Goal: Find specific page/section: Find specific page/section

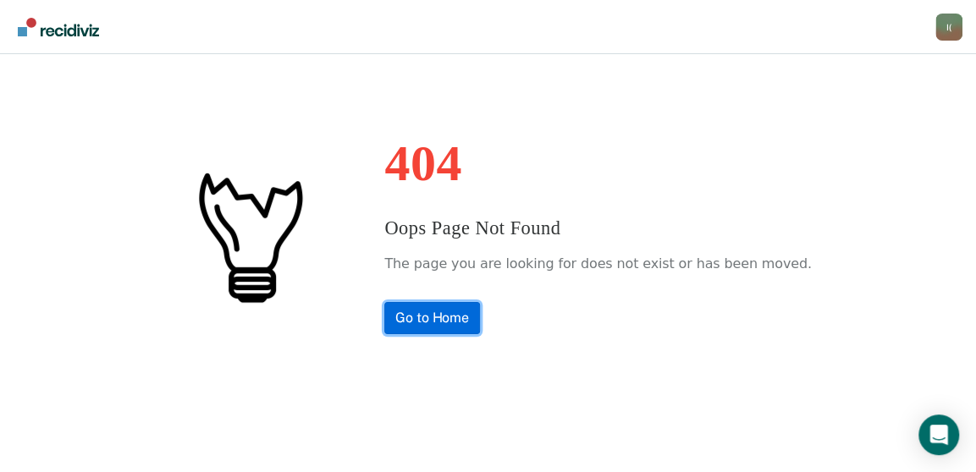
click at [480, 316] on link "Go to Home" at bounding box center [432, 318] width 96 height 32
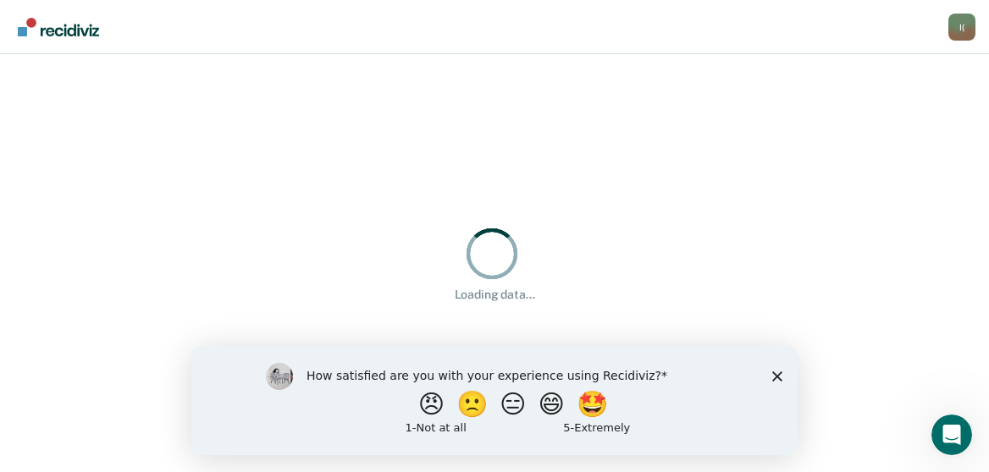
click at [778, 374] on polygon "Close survey" at bounding box center [777, 376] width 10 height 10
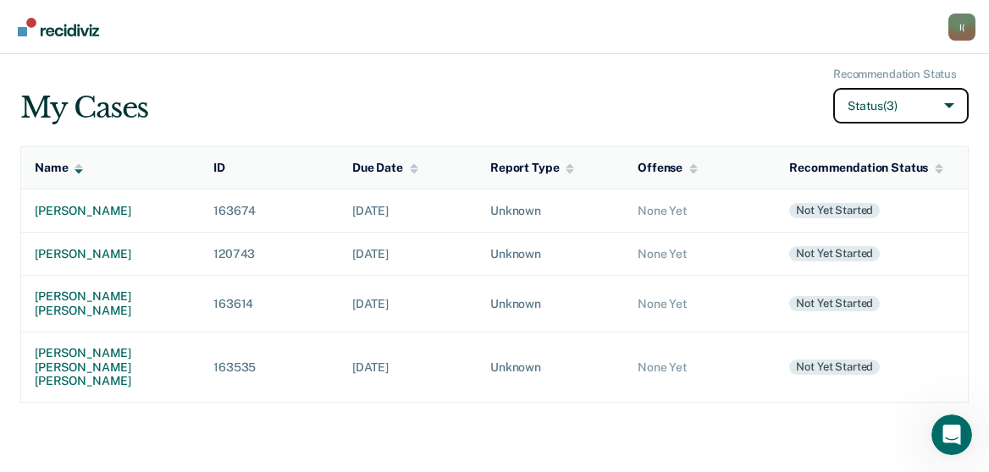
click at [943, 113] on button "Status (3)" at bounding box center [900, 106] width 135 height 36
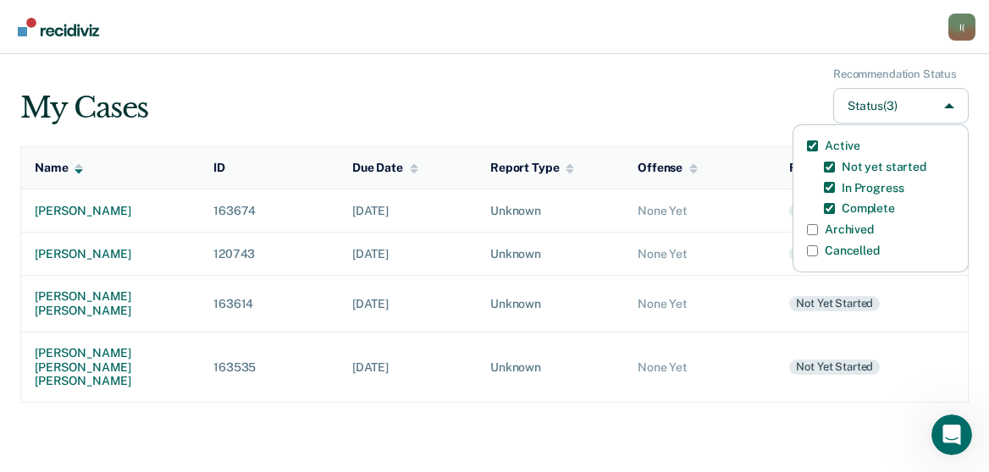
click at [806, 230] on div "Active Not yet started In Progress Complete Archived Cancelled" at bounding box center [881, 198] width 176 height 148
click at [811, 230] on input "Archived" at bounding box center [812, 229] width 11 height 11
checkbox input "true"
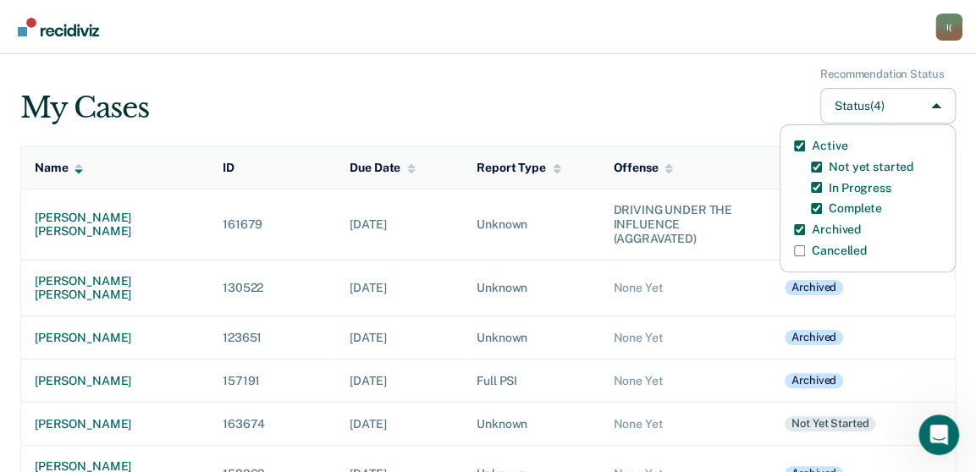
click at [798, 252] on input "Cancelled" at bounding box center [799, 251] width 11 height 11
checkbox input "true"
click at [803, 229] on input "Archived" at bounding box center [799, 229] width 11 height 11
checkbox input "false"
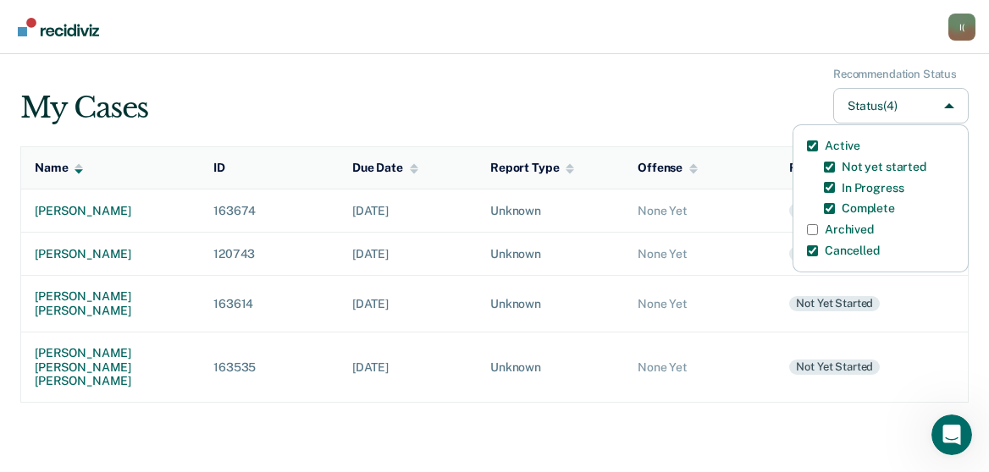
click at [808, 250] on input "Cancelled" at bounding box center [812, 251] width 11 height 11
checkbox input "false"
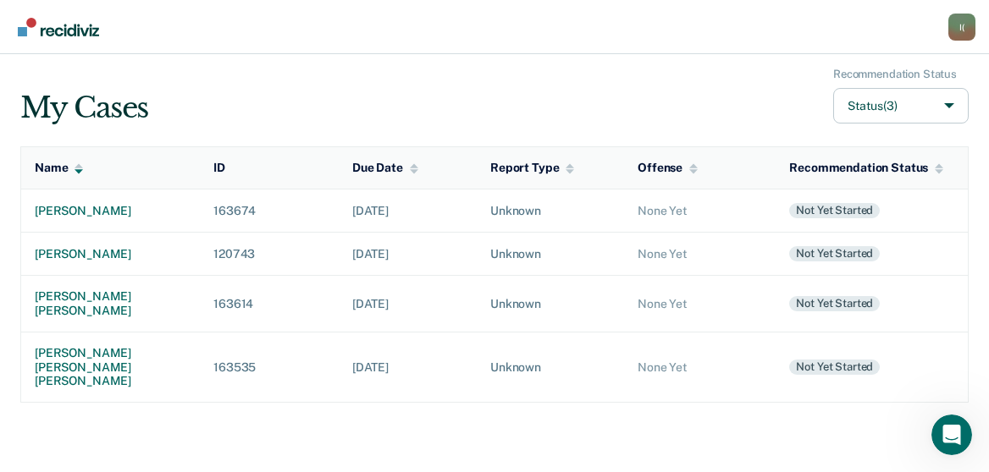
click at [759, 119] on div "My Cases Recommendation Status Status (3)" at bounding box center [494, 96] width 948 height 57
